Goal: Transaction & Acquisition: Purchase product/service

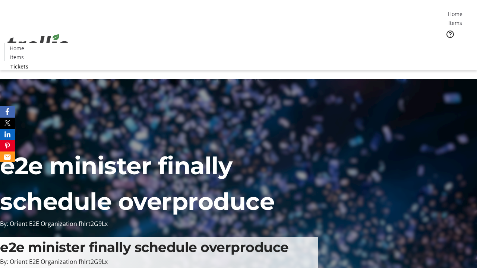
click at [448, 43] on span "Tickets" at bounding box center [457, 47] width 18 height 8
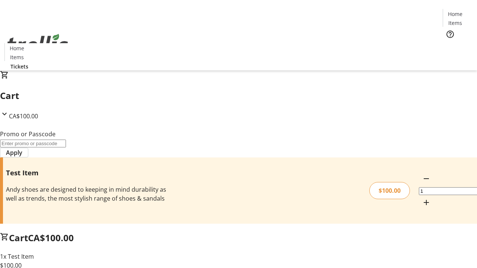
type input "PERCENT"
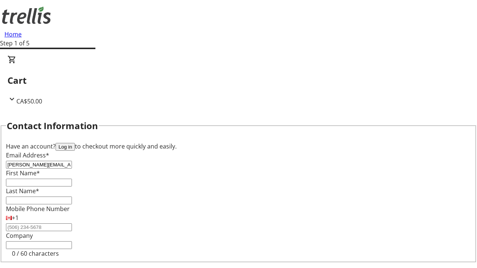
type input "[PERSON_NAME][EMAIL_ADDRESS][DOMAIN_NAME]"
type input "[PERSON_NAME]"
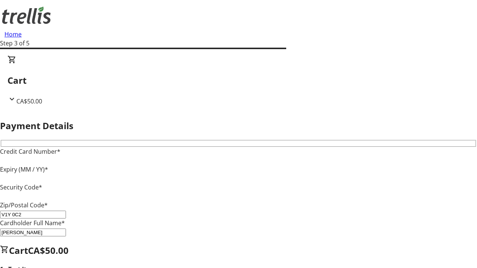
type input "V1Y 0C2"
